Goal: Information Seeking & Learning: Learn about a topic

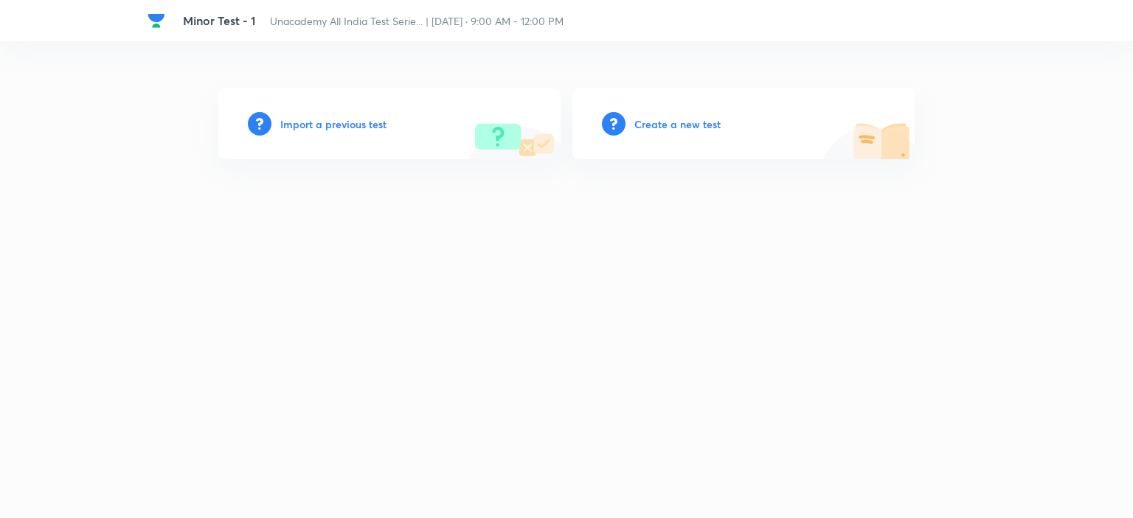
click at [334, 124] on h6 "Import a previous test" at bounding box center [333, 124] width 106 height 15
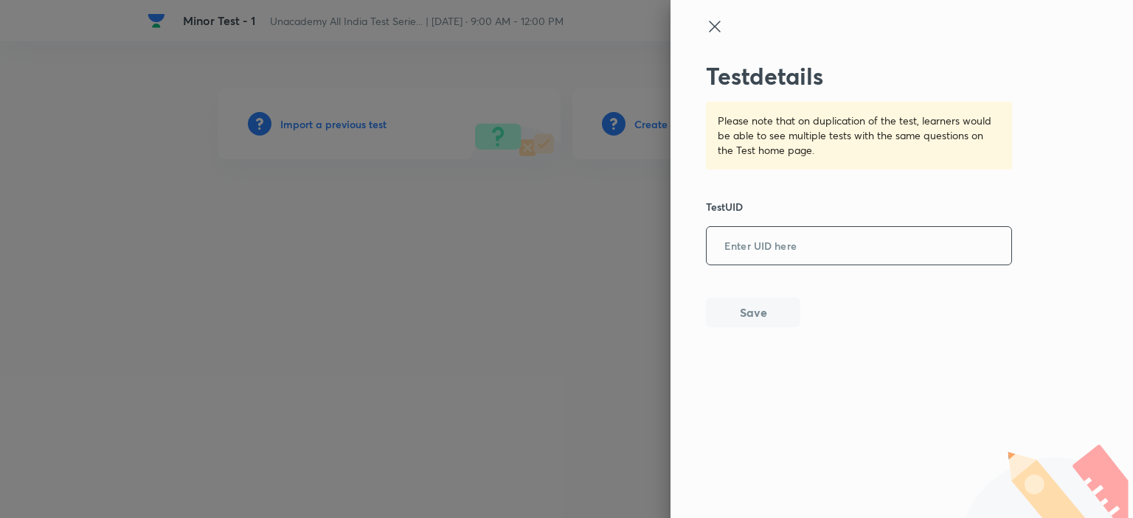
click at [786, 257] on input "text" at bounding box center [859, 247] width 305 height 36
paste input "CB22YK1Q4Q"
type input "CB22YK1Q4Q"
click at [771, 308] on button "Save" at bounding box center [753, 311] width 94 height 30
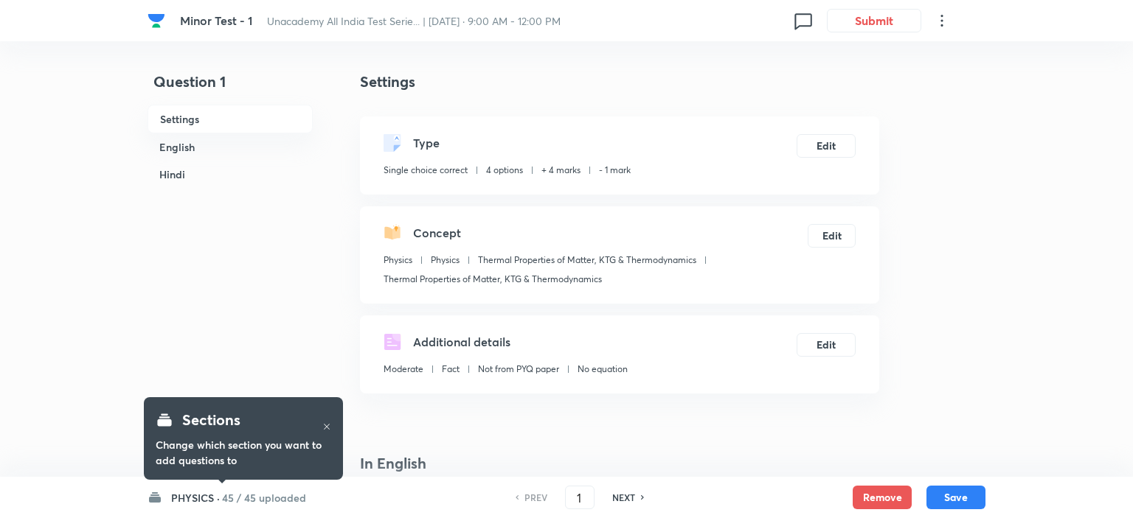
checkbox input "true"
click at [182, 503] on h6 "PHYSICS ·" at bounding box center [191, 497] width 49 height 15
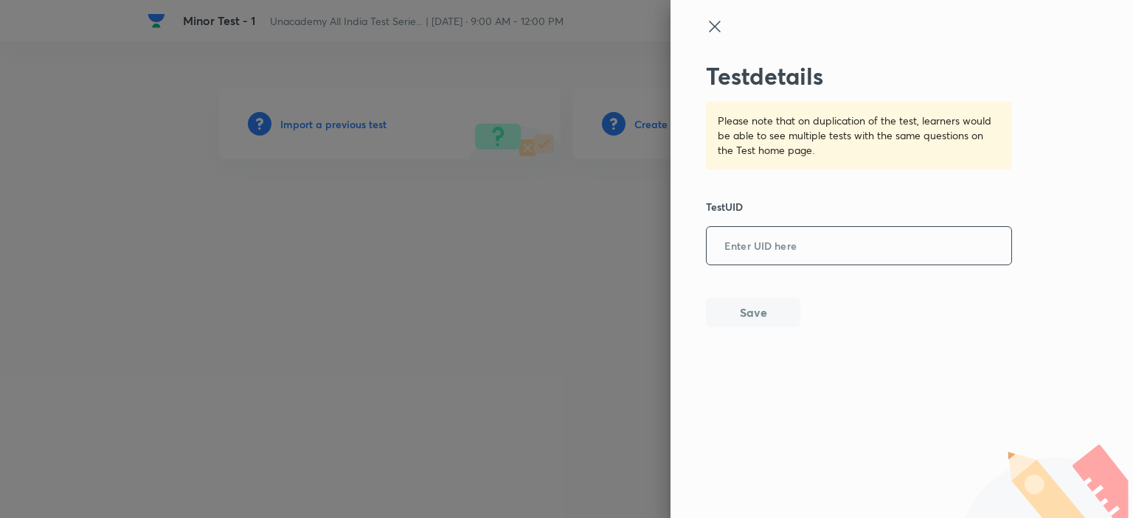
click at [797, 263] on input "text" at bounding box center [859, 247] width 305 height 36
paste input "CB22YK1Q4Q"
type input "CB22YK1Q4Q"
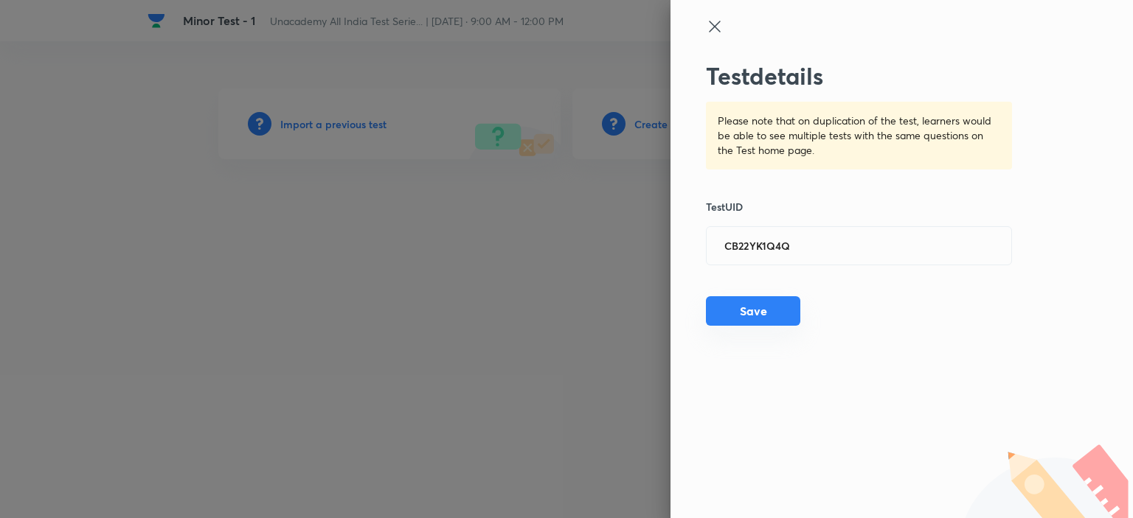
click at [761, 310] on button "Save" at bounding box center [753, 311] width 94 height 30
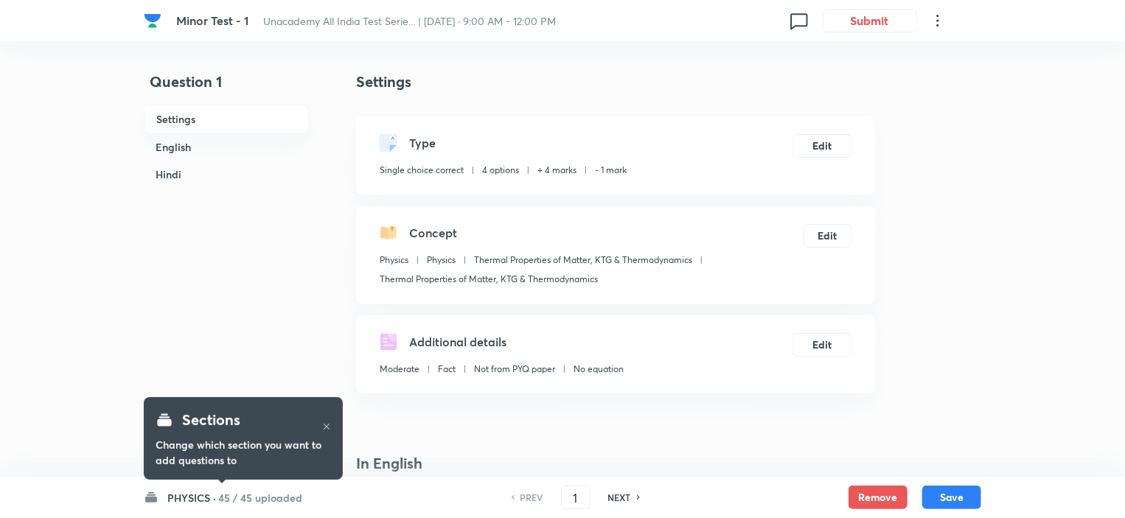
checkbox input "true"
click at [226, 499] on h6 "45 / 45 uploaded" at bounding box center [260, 497] width 84 height 15
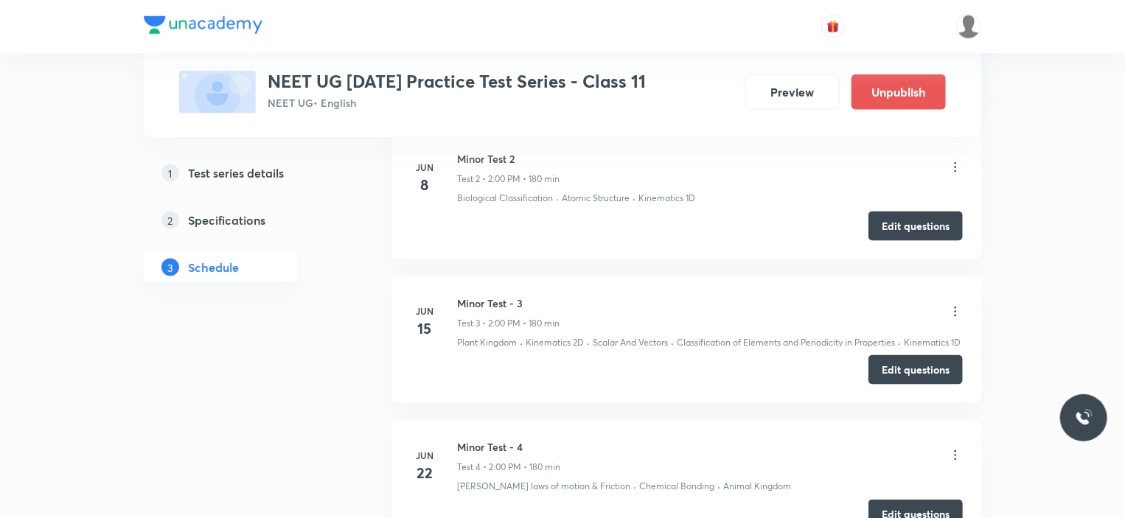
scroll to position [917, 0]
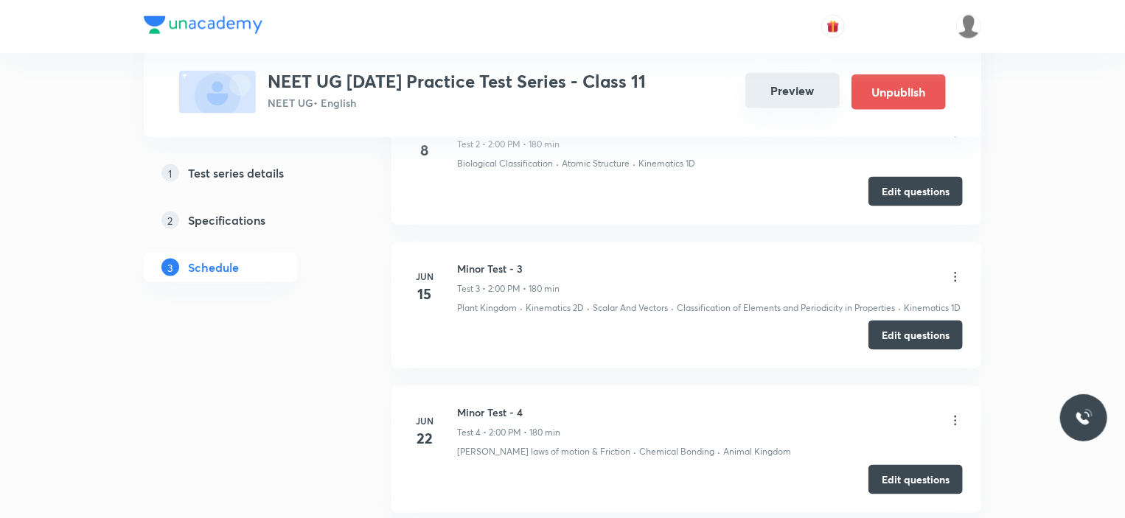
click at [789, 91] on button "Preview" at bounding box center [793, 90] width 94 height 35
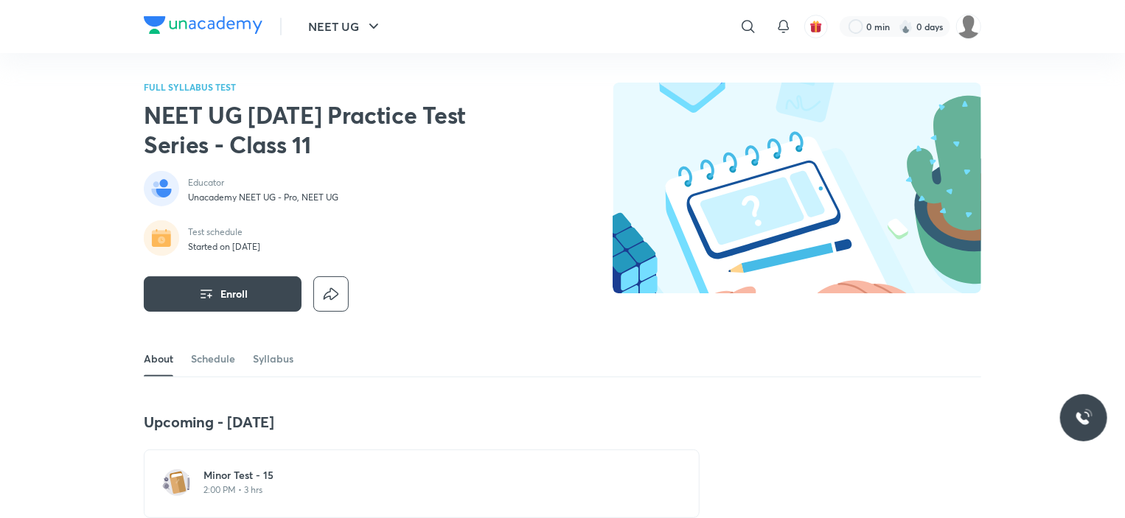
click at [210, 479] on h6 "Minor Test - 15" at bounding box center [431, 475] width 454 height 15
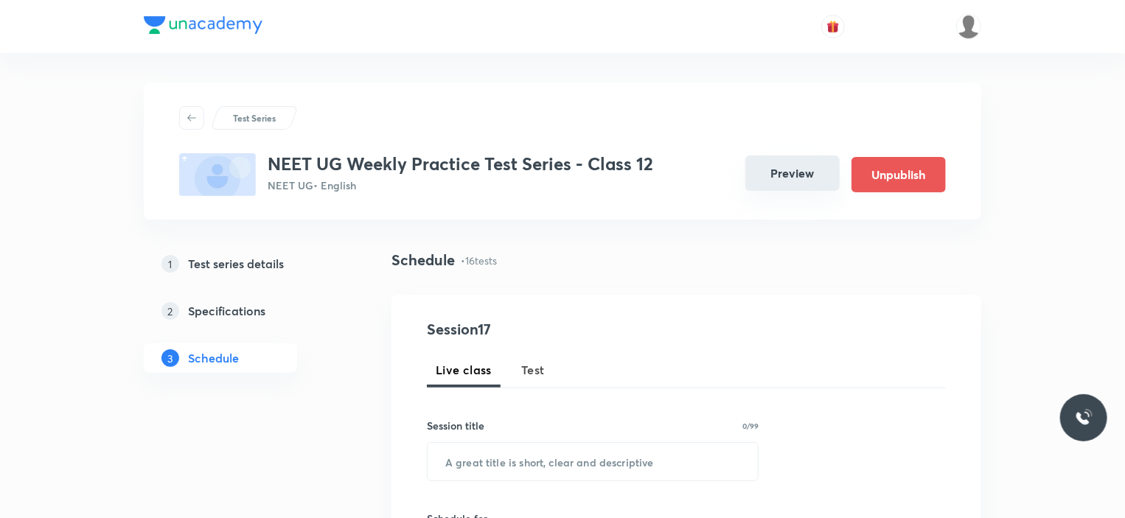
click at [786, 175] on button "Preview" at bounding box center [793, 173] width 94 height 35
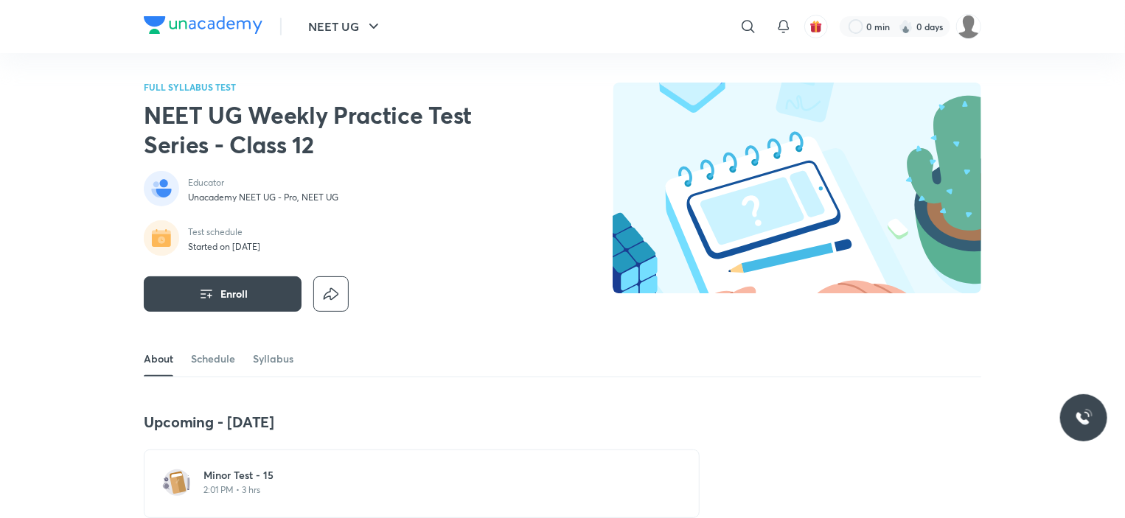
click at [211, 486] on p "2:01 PM • 3 hrs" at bounding box center [431, 491] width 454 height 12
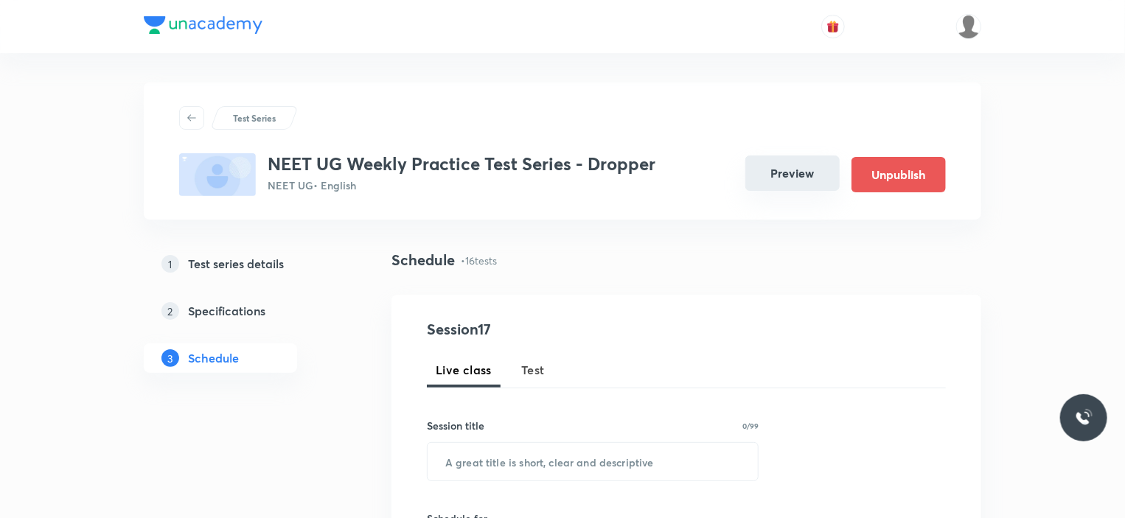
click at [799, 170] on button "Preview" at bounding box center [793, 173] width 94 height 35
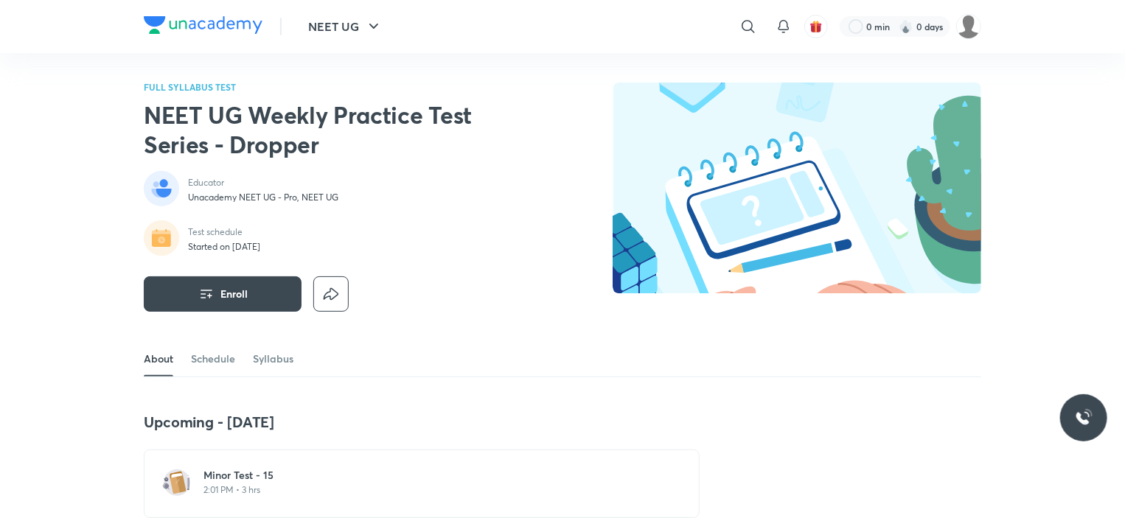
click at [238, 494] on p "2:01 PM • 3 hrs" at bounding box center [431, 491] width 454 height 12
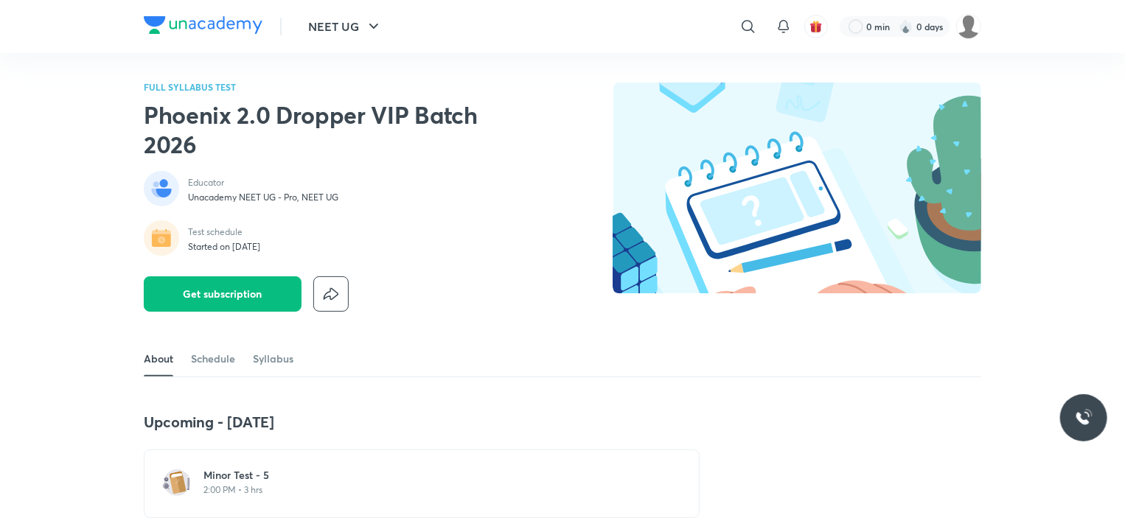
click at [260, 477] on h6 "Minor Test - 5" at bounding box center [431, 475] width 454 height 15
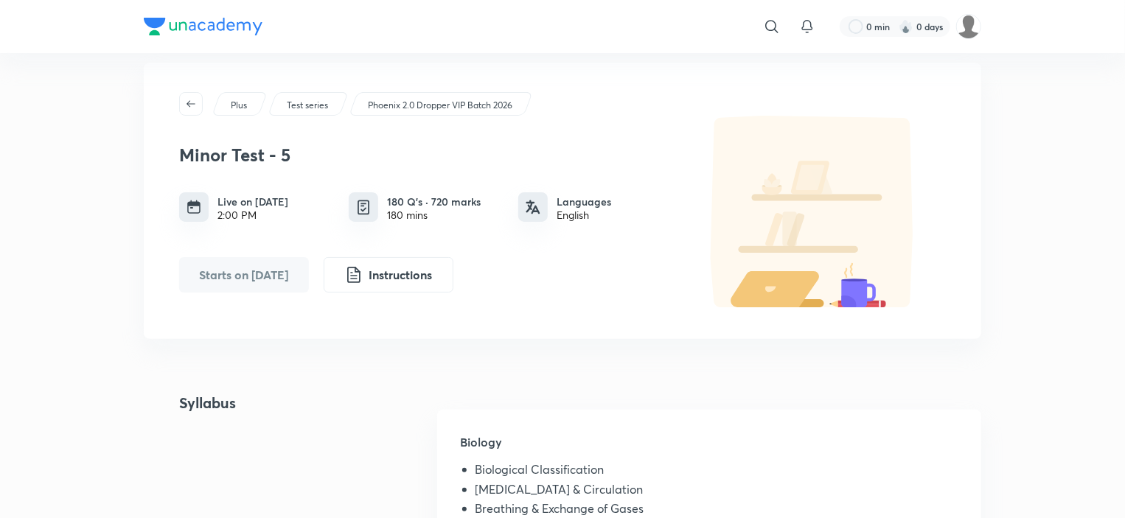
scroll to position [6, 0]
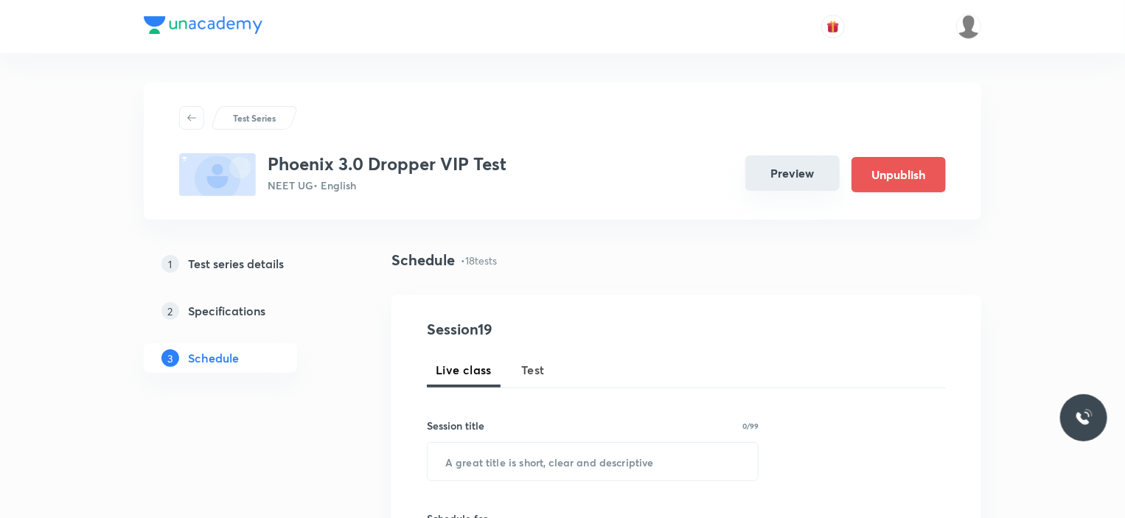
click at [783, 170] on button "Preview" at bounding box center [793, 173] width 94 height 35
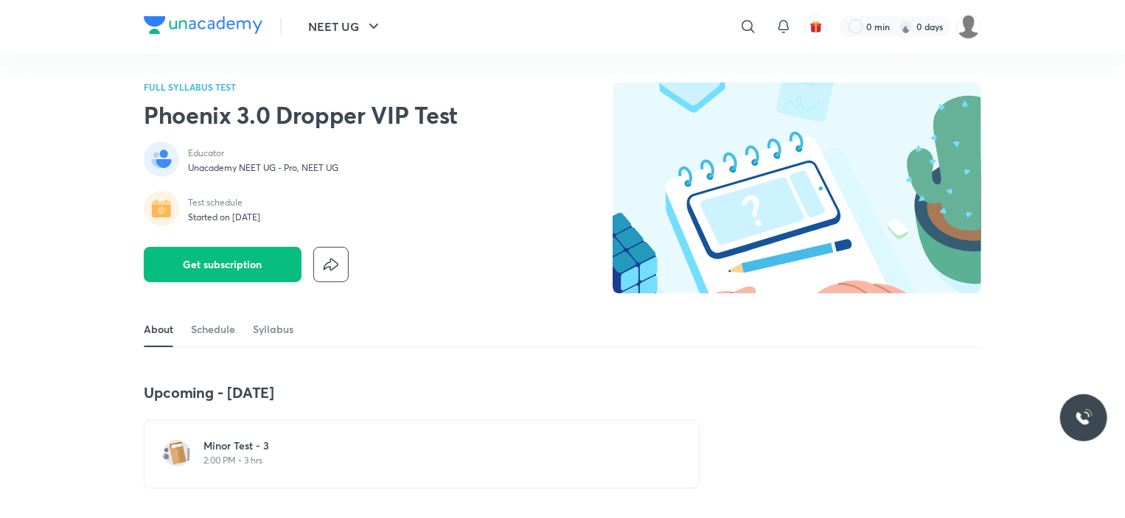
click at [227, 467] on div "[MEDICAL_DATA] - 3 2:00 PM • 3 hrs" at bounding box center [431, 455] width 454 height 32
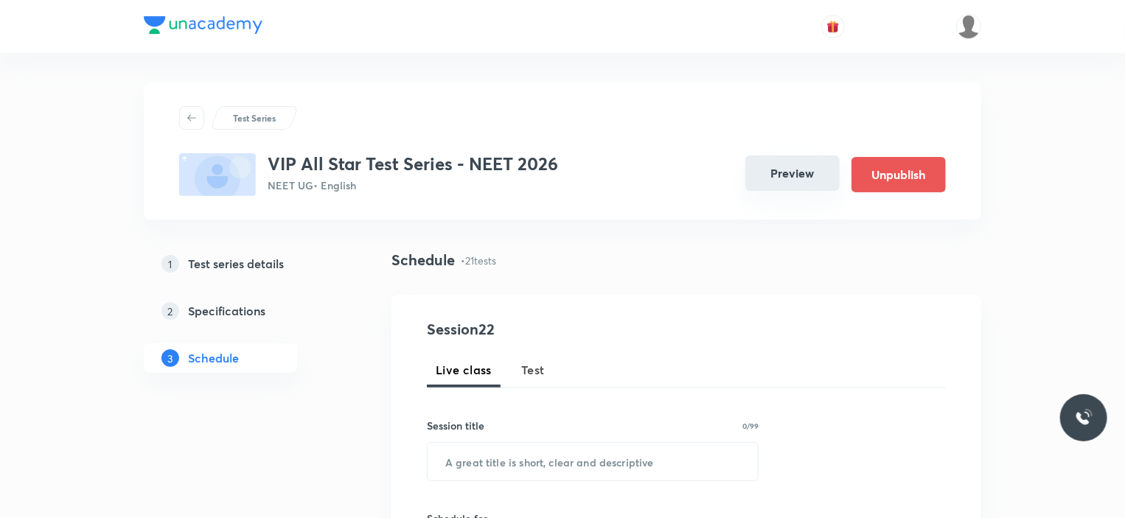
click at [784, 175] on button "Preview" at bounding box center [793, 173] width 94 height 35
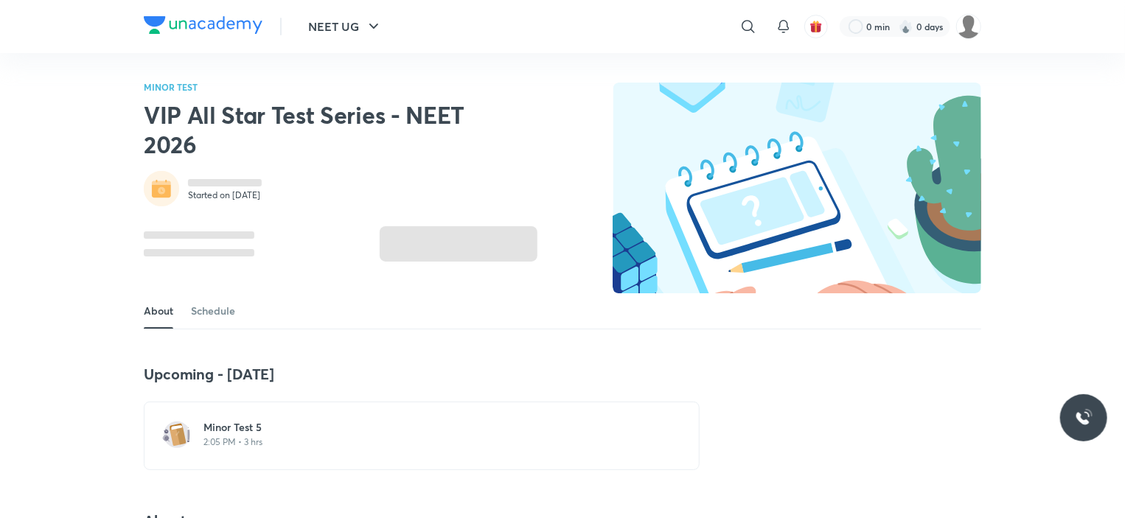
click at [282, 448] on div "Minor Test 5 2:05 PM • 3 hrs" at bounding box center [431, 436] width 454 height 32
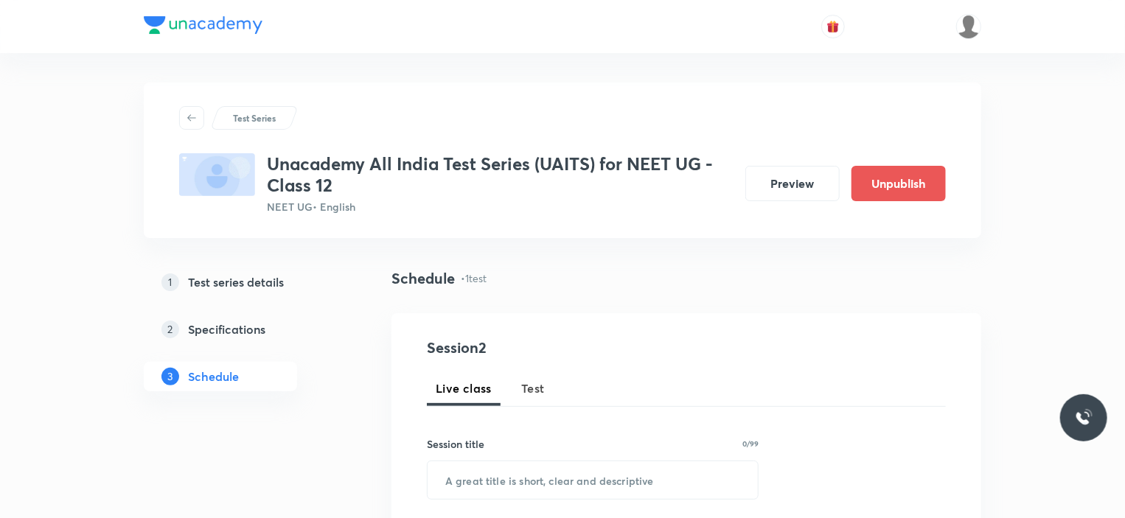
click at [776, 185] on button "Preview" at bounding box center [793, 183] width 94 height 35
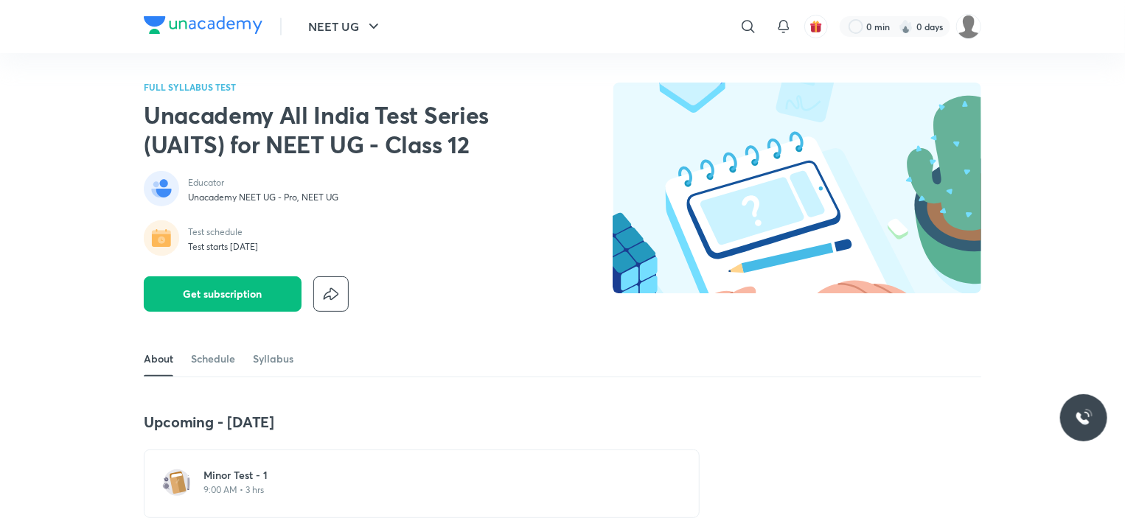
click at [248, 483] on div "Minor Test - 1 9:00 AM • 3 hrs" at bounding box center [431, 482] width 454 height 28
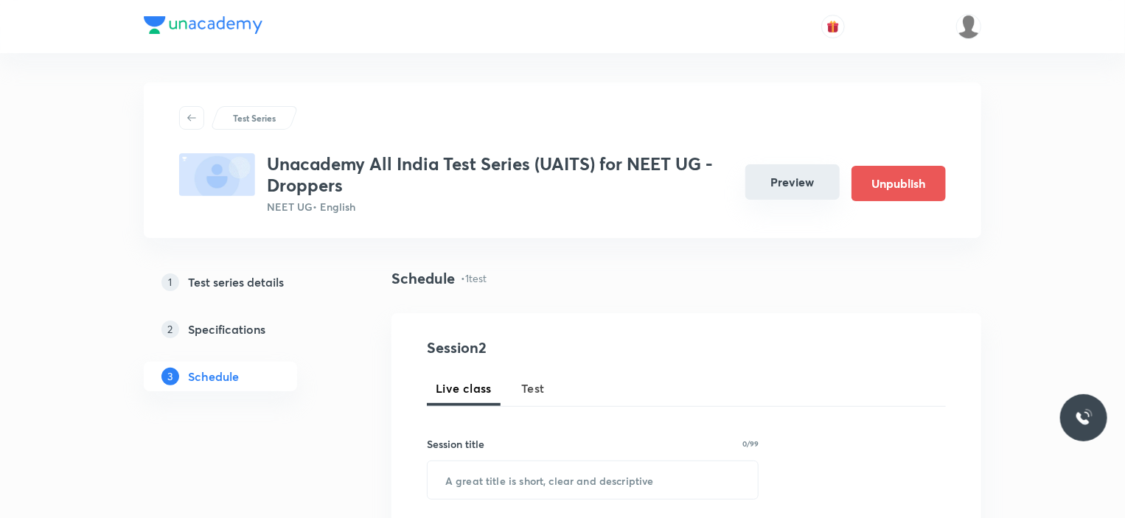
click at [750, 178] on button "Preview" at bounding box center [793, 181] width 94 height 35
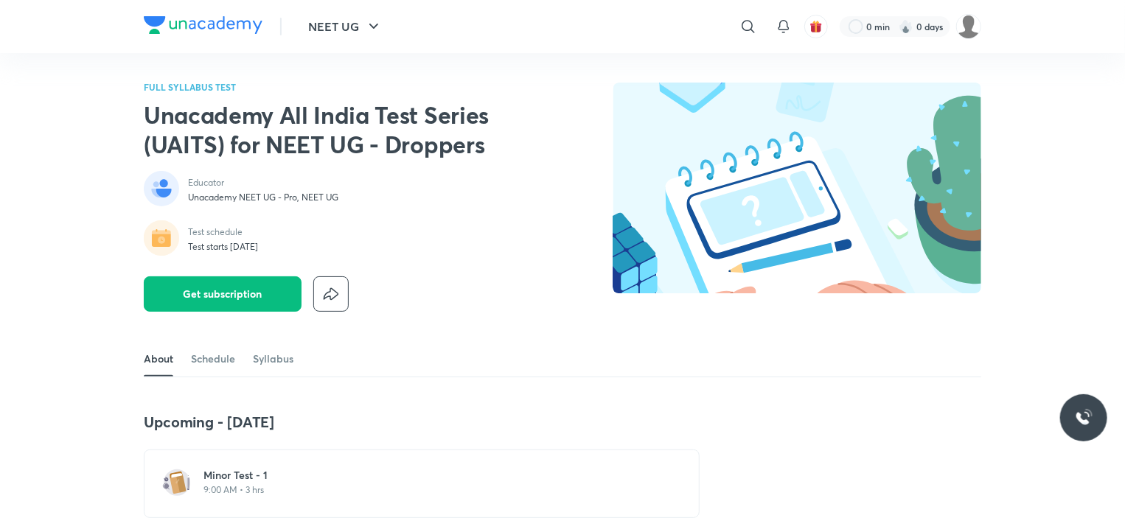
click at [257, 480] on h6 "Minor Test - 1" at bounding box center [431, 475] width 454 height 15
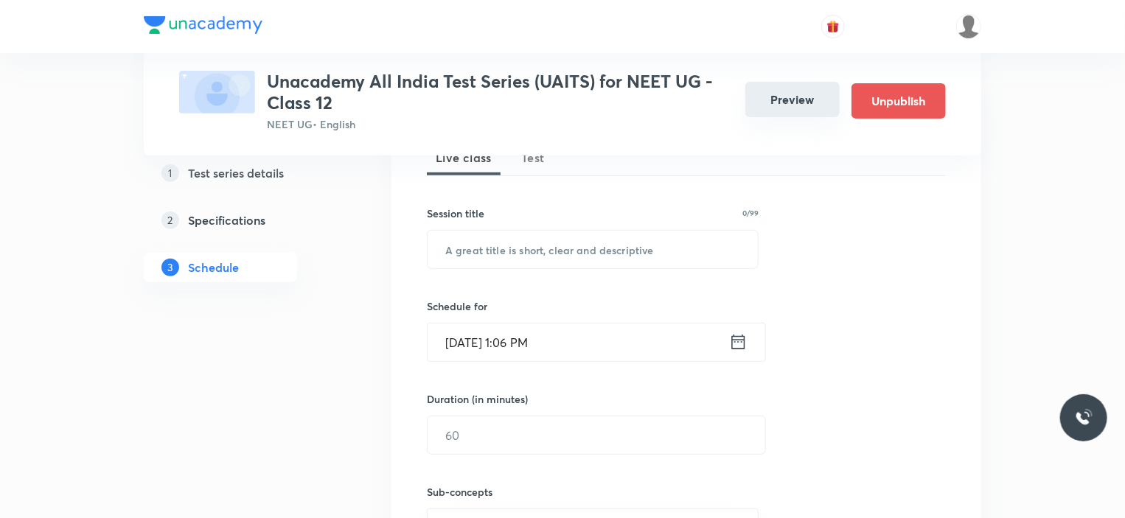
click at [781, 105] on button "Preview" at bounding box center [793, 99] width 94 height 35
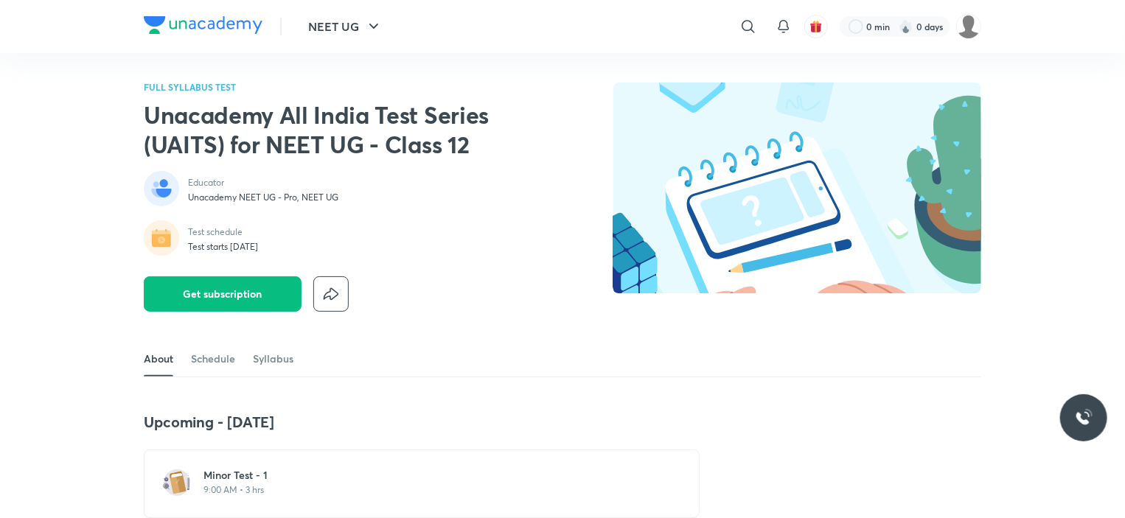
click at [276, 485] on p "9:00 AM • 3 hrs" at bounding box center [431, 491] width 454 height 12
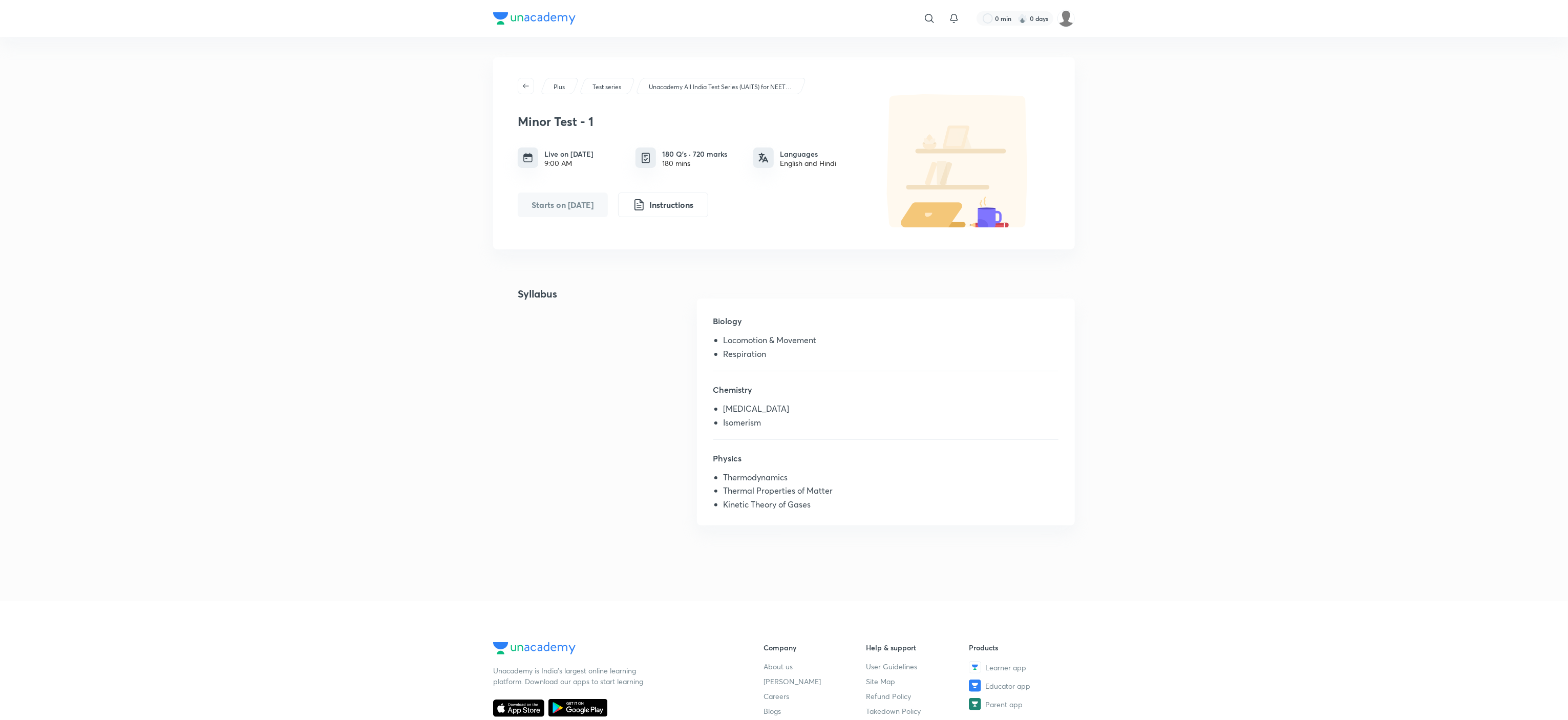
drag, startPoint x: 772, startPoint y: 1, endPoint x: 462, endPoint y: 331, distance: 452.8
click at [462, 331] on div "​ 0 min 0 days Plus Test series Unacademy All India Test Series (UAITS) for NEE…" at bounding box center [784, 471] width 1568 height 942
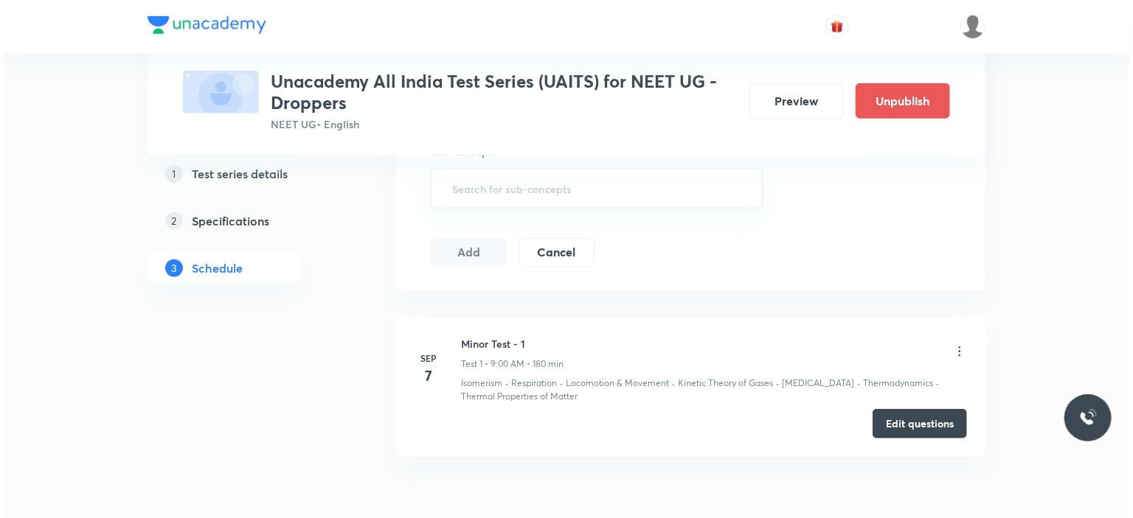
scroll to position [580, 0]
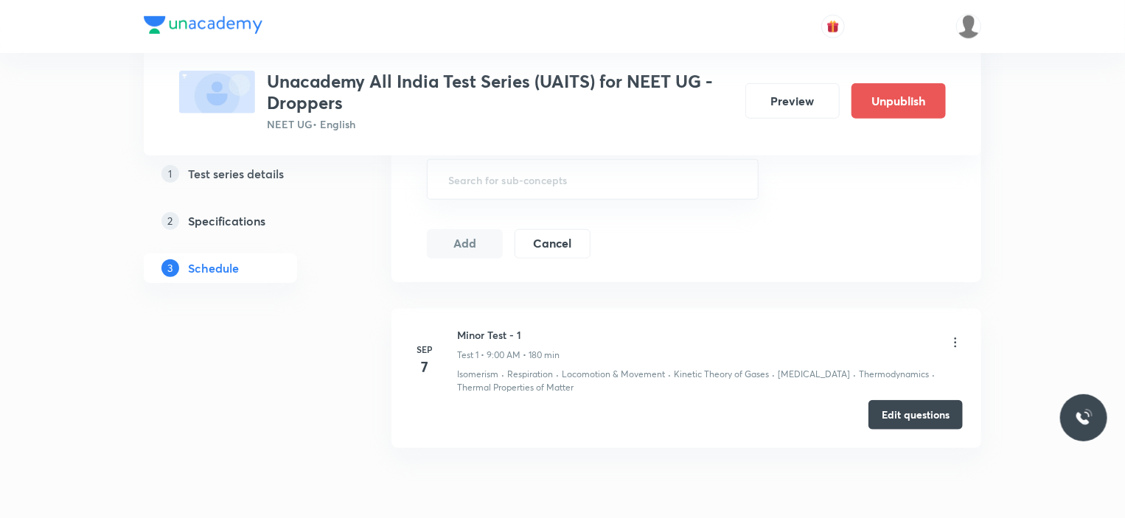
click at [957, 343] on icon at bounding box center [955, 343] width 15 height 15
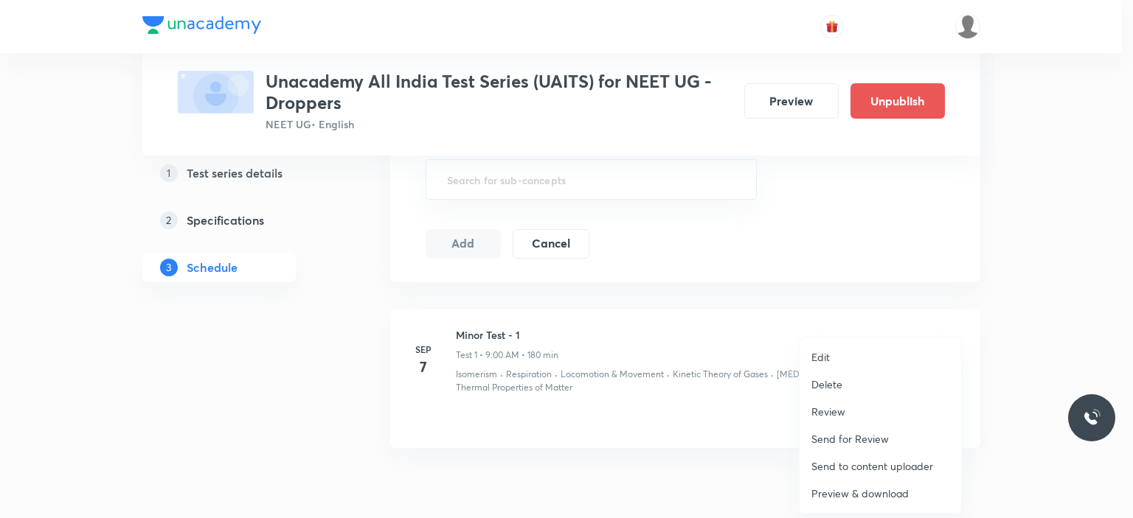
click at [693, 492] on div at bounding box center [566, 259] width 1133 height 518
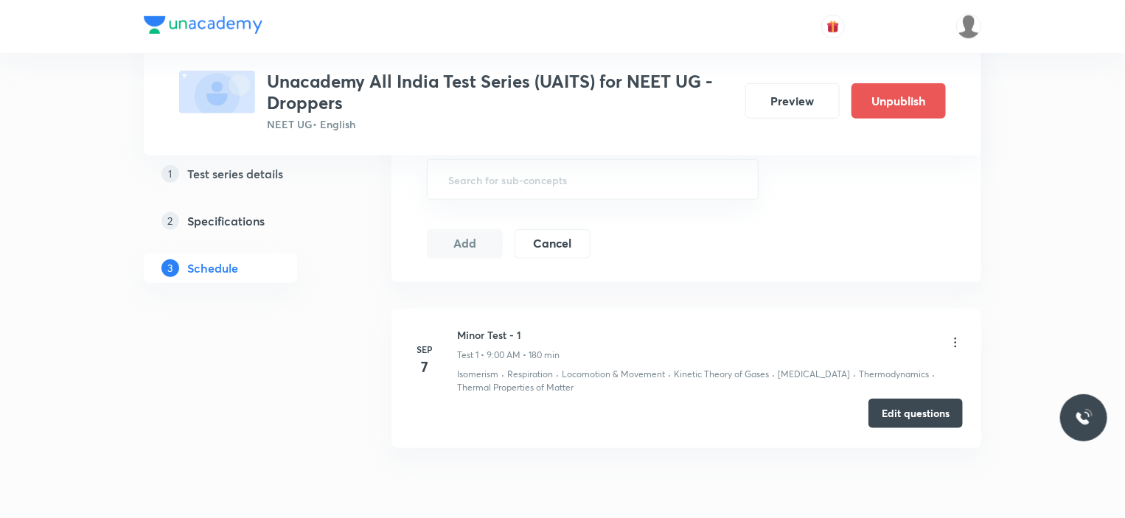
click at [903, 420] on button "Edit questions" at bounding box center [916, 414] width 94 height 30
click at [952, 339] on icon at bounding box center [955, 343] width 15 height 15
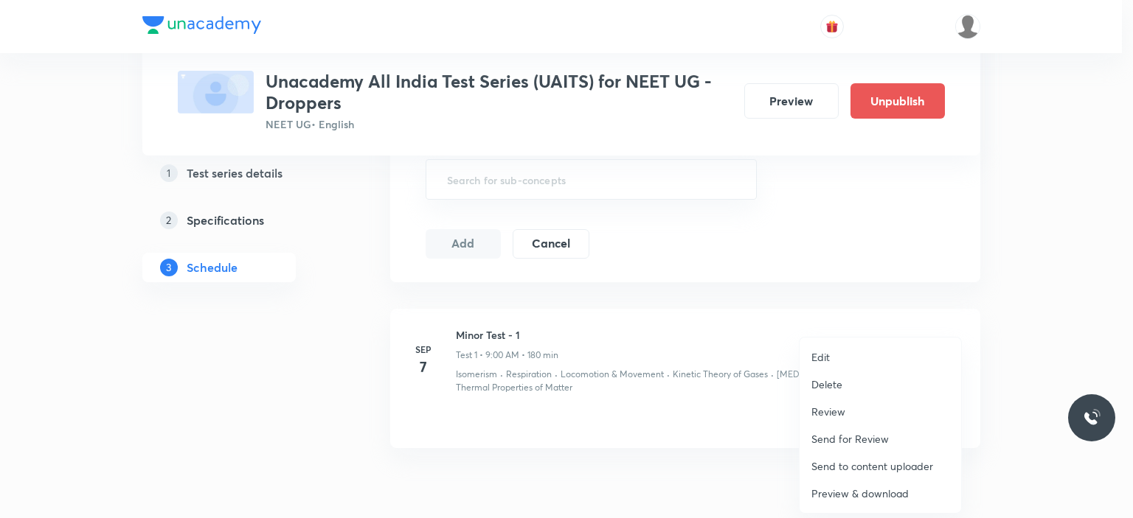
click at [872, 490] on p "Preview & download" at bounding box center [859, 493] width 97 height 15
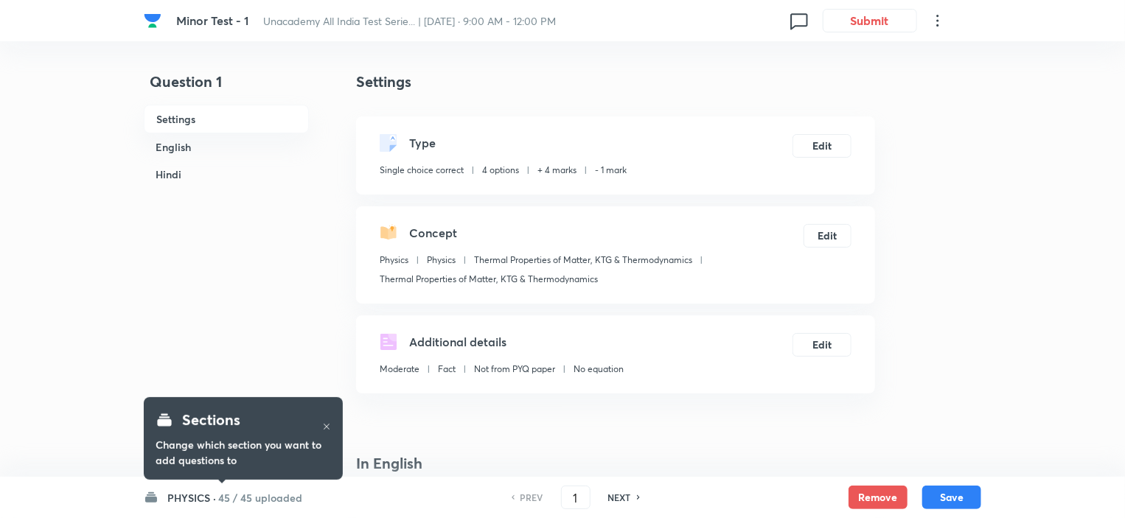
checkbox input "true"
